Goal: Information Seeking & Learning: Learn about a topic

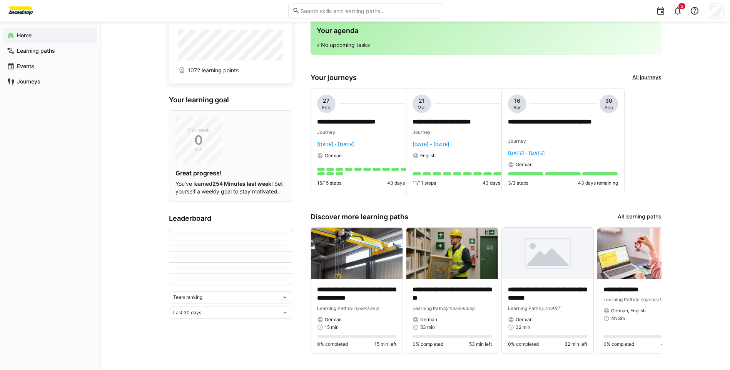
scroll to position [34, 0]
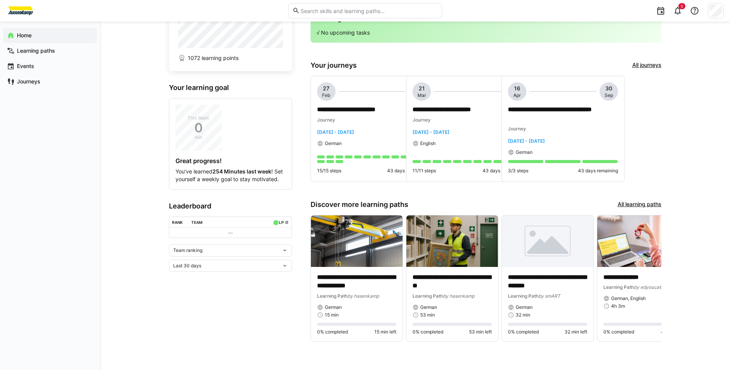
click at [687, 154] on div "**********" at bounding box center [415, 178] width 630 height 383
click at [0, 0] on app-navigation-label "Learning paths" at bounding box center [0, 0] width 0 height 0
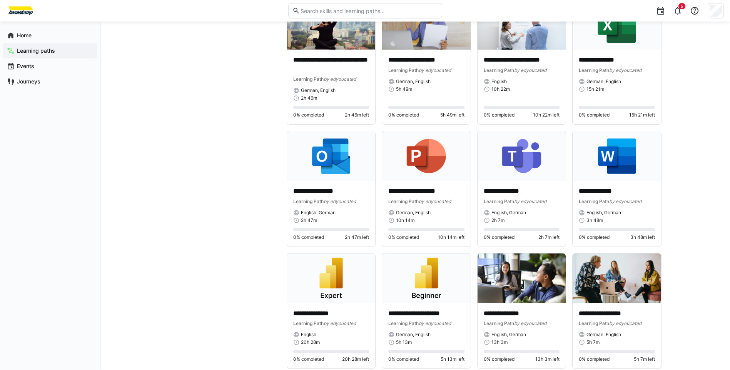
scroll to position [1656, 0]
click at [687, 188] on div "**********" at bounding box center [415, 24] width 630 height 3317
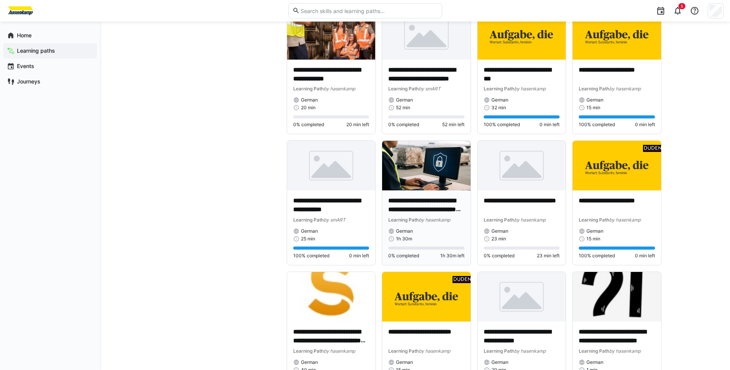
scroll to position [4081, 0]
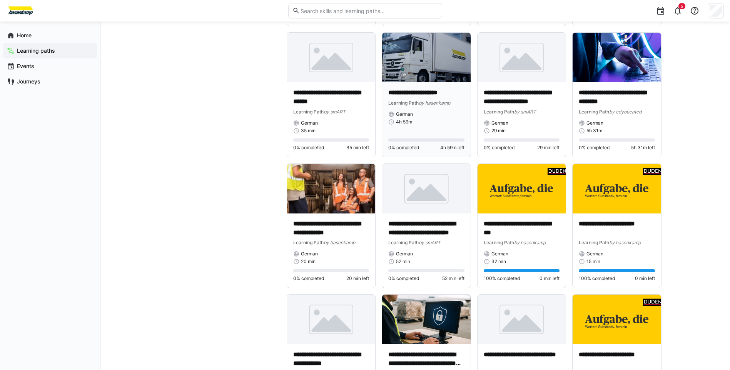
click at [418, 93] on p "**********" at bounding box center [426, 93] width 76 height 9
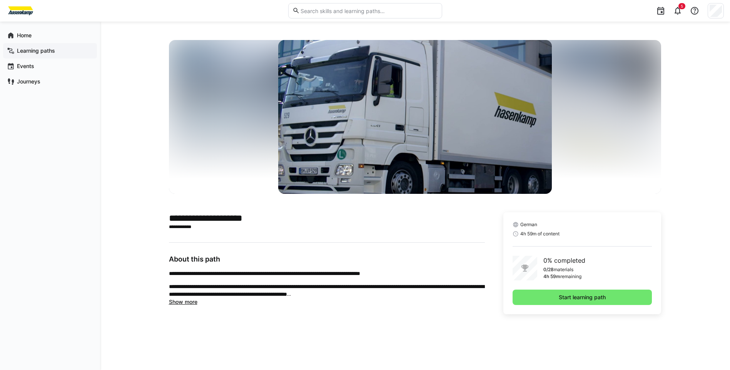
click at [0, 0] on app-navigation-label "Learning paths" at bounding box center [0, 0] width 0 height 0
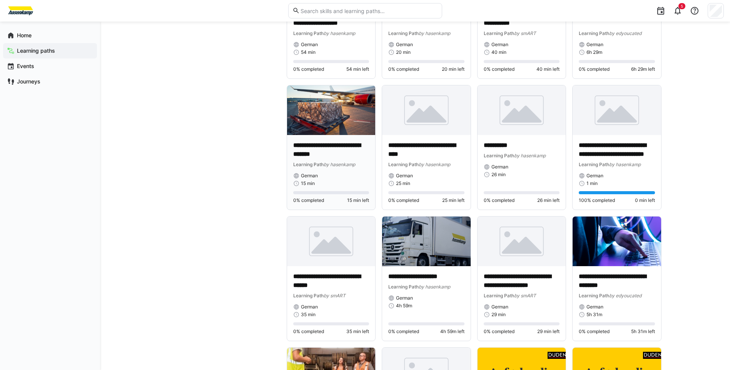
scroll to position [3936, 0]
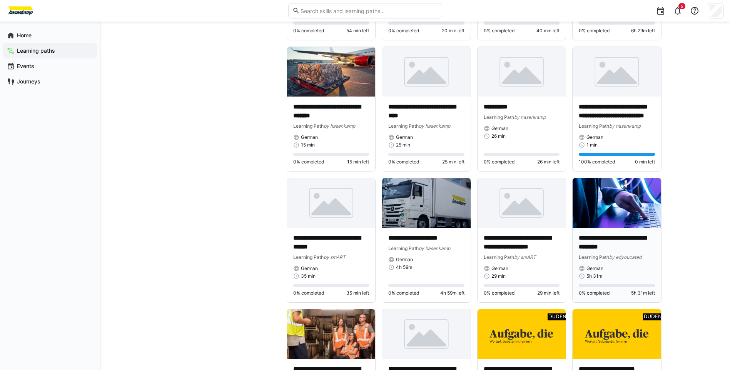
click at [611, 247] on p "**********" at bounding box center [617, 243] width 76 height 18
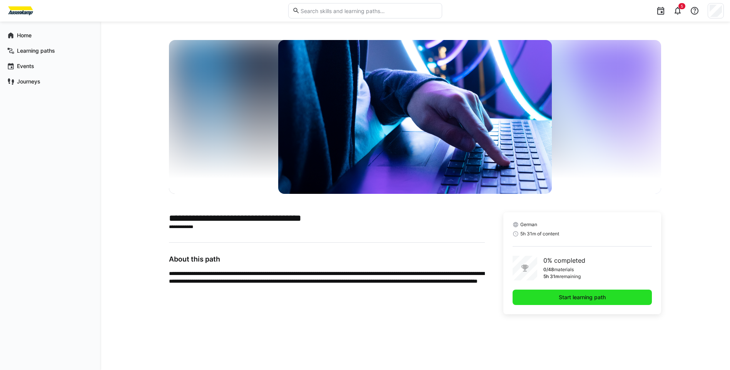
click at [542, 300] on span "Start learning path" at bounding box center [583, 297] width 140 height 15
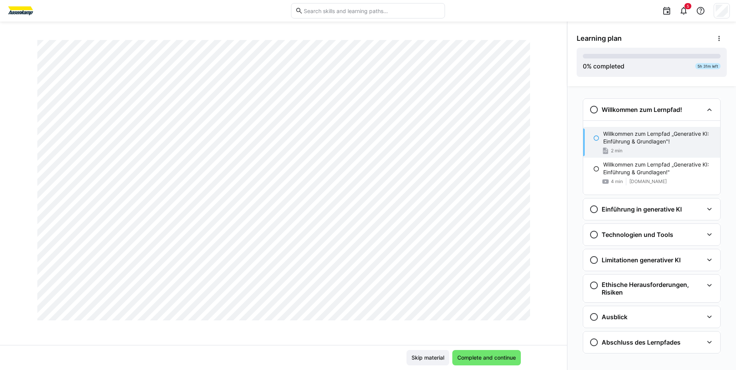
scroll to position [438, 0]
click at [491, 353] on span "Complete and continue" at bounding box center [486, 357] width 69 height 15
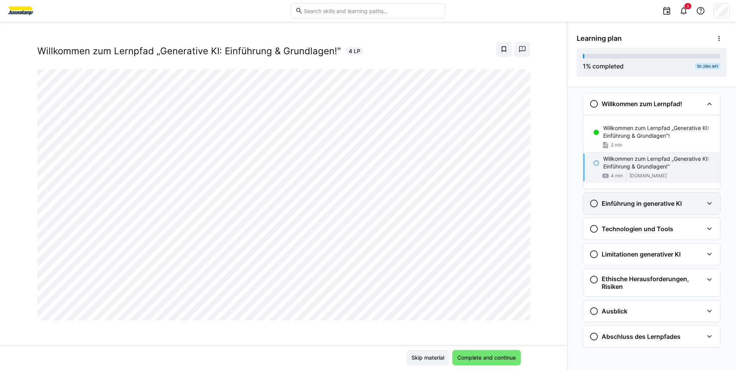
scroll to position [7, 0]
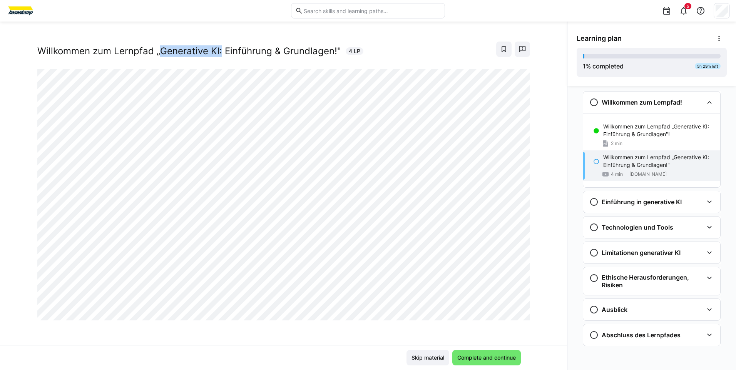
drag, startPoint x: 156, startPoint y: 52, endPoint x: 216, endPoint y: 49, distance: 60.2
click at [216, 49] on h2 "Willkommen zum Lernpfad „Generative KI: Einführung & Grundlagen!"" at bounding box center [189, 51] width 304 height 12
click at [215, 45] on h2 "Willkommen zum Lernpfad „Generative KI: Einführung & Grundlagen!"" at bounding box center [189, 51] width 304 height 12
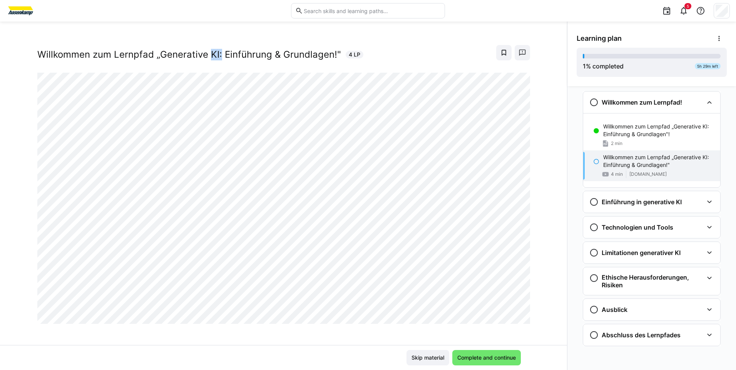
scroll to position [4, 0]
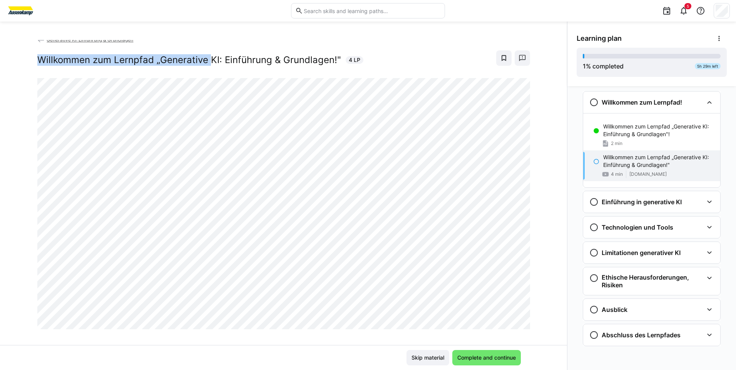
drag, startPoint x: 207, startPoint y: 49, endPoint x: 216, endPoint y: 47, distance: 9.2
click at [216, 47] on div "Generative KI: Einführung & Grundlagen Willkommen zum Lernpfad „Generative KI: …" at bounding box center [283, 57] width 493 height 42
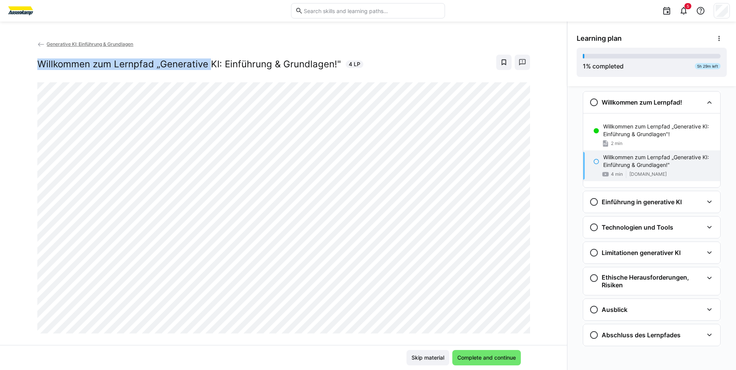
drag, startPoint x: 216, startPoint y: 47, endPoint x: 208, endPoint y: 64, distance: 18.9
click at [205, 64] on h2 "Willkommen zum Lernpfad „Generative KI: Einführung & Grundlagen!"" at bounding box center [189, 65] width 304 height 12
click at [212, 64] on h2 "Willkommen zum Lernpfad „Generative KI: Einführung & Grundlagen!"" at bounding box center [189, 65] width 304 height 12
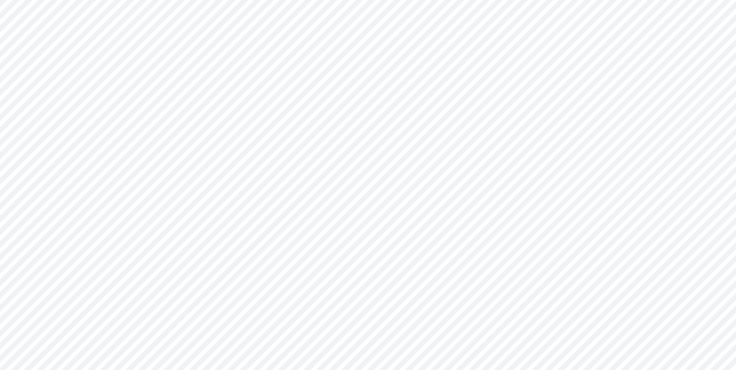
scroll to position [13, 0]
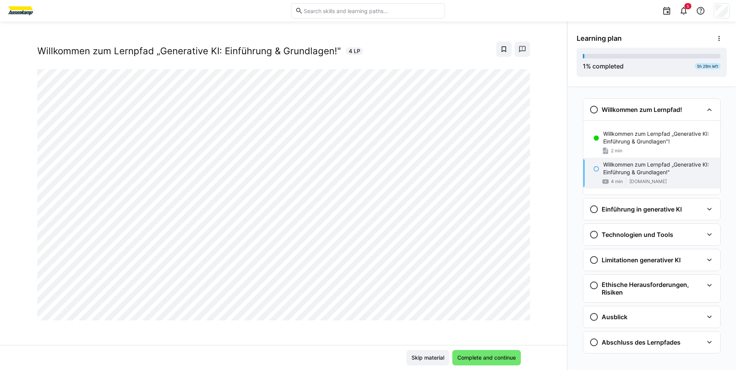
click at [347, 332] on div "Generative KI: Einführung & Grundlagen Willkommen zum Lernpfad „Generative KI: …" at bounding box center [283, 192] width 567 height 305
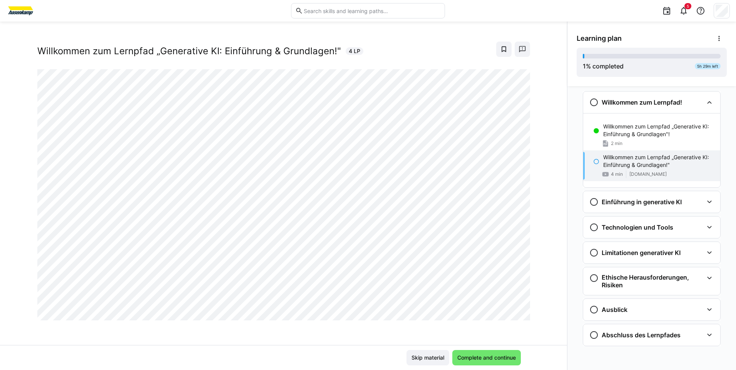
click at [269, 337] on div "Generative KI: Einführung & Grundlagen Willkommen zum Lernpfad „Generative KI: …" at bounding box center [283, 192] width 567 height 305
click at [641, 199] on h3 "Einführung in generative KI" at bounding box center [642, 202] width 80 height 8
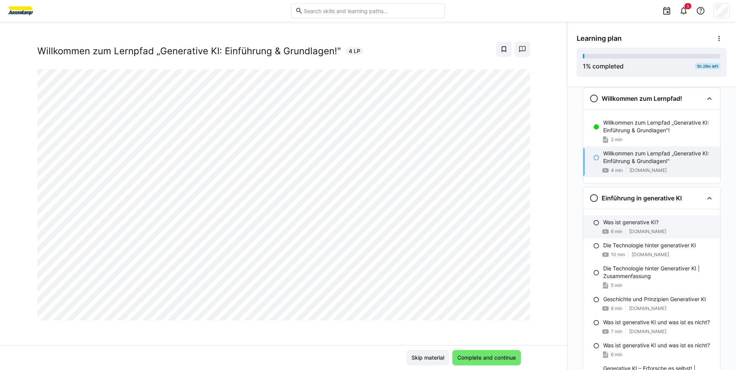
click at [621, 227] on div "Was ist generative KI? 6 min [DOMAIN_NAME]" at bounding box center [651, 227] width 137 height 23
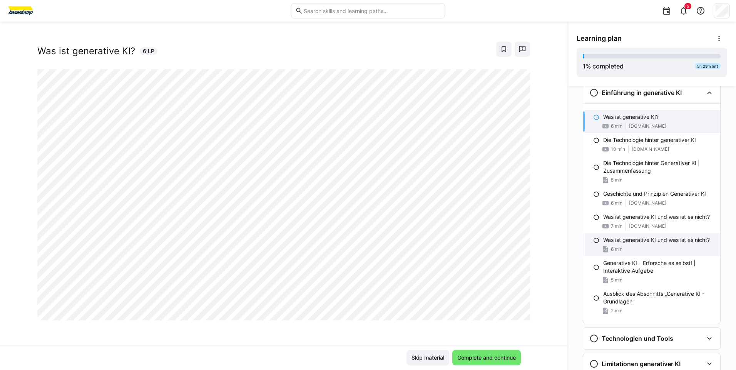
scroll to position [112, 0]
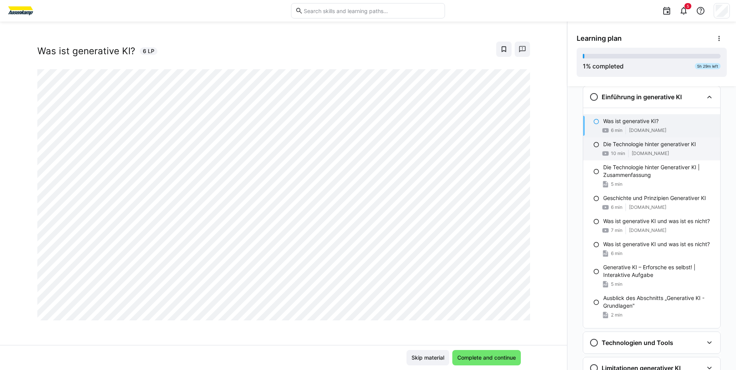
click at [648, 148] on p "Die Technologie hinter generativer KI" at bounding box center [649, 145] width 93 height 8
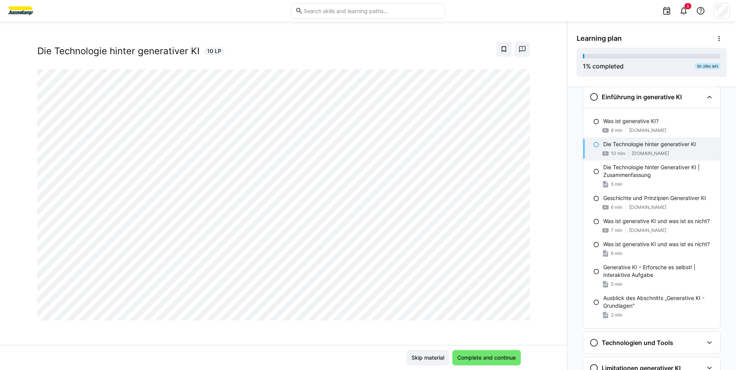
click at [23, 220] on div "Generative KI: Einführung & Grundlagen Die Technologie hinter generativer KI 10…" at bounding box center [283, 192] width 567 height 305
click at [275, 337] on div "Generative KI: Einführung & Grundlagen Die Technologie hinter generativer KI 10…" at bounding box center [283, 192] width 567 height 305
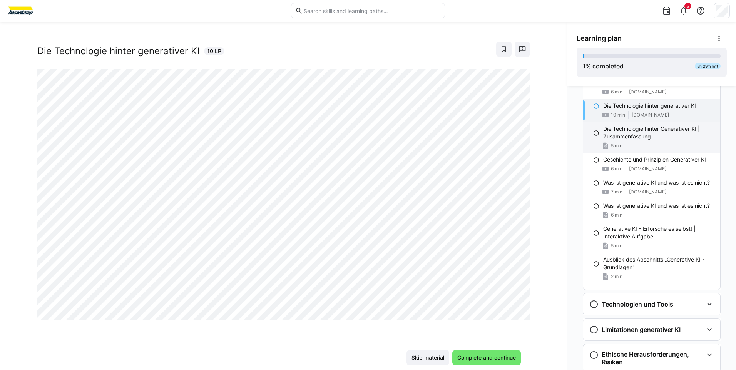
click at [593, 131] on eds-icon at bounding box center [596, 133] width 6 height 6
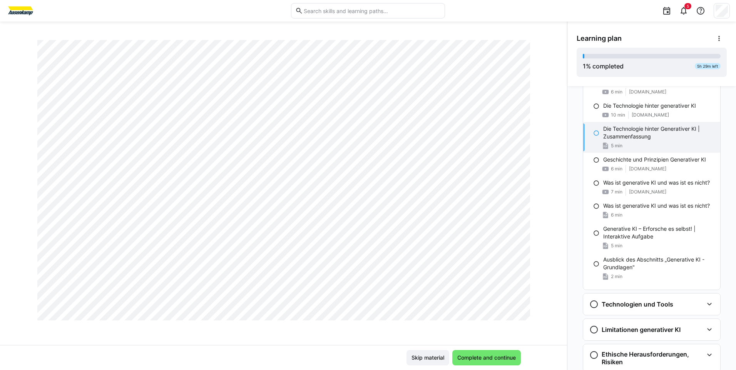
scroll to position [438, 0]
click at [628, 165] on div "6 min [DOMAIN_NAME]" at bounding box center [658, 169] width 111 height 8
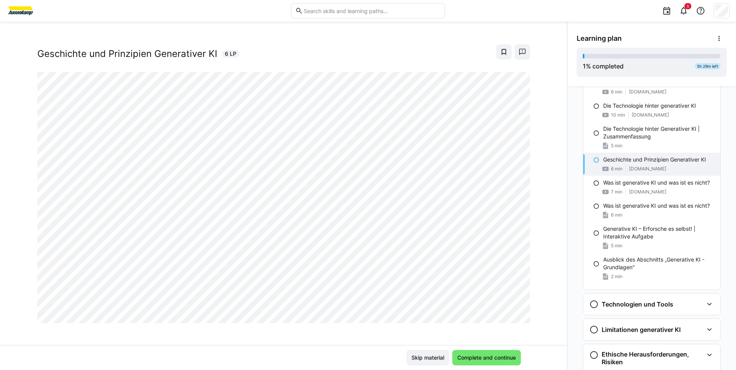
scroll to position [13, 0]
